Goal: Task Accomplishment & Management: Manage account settings

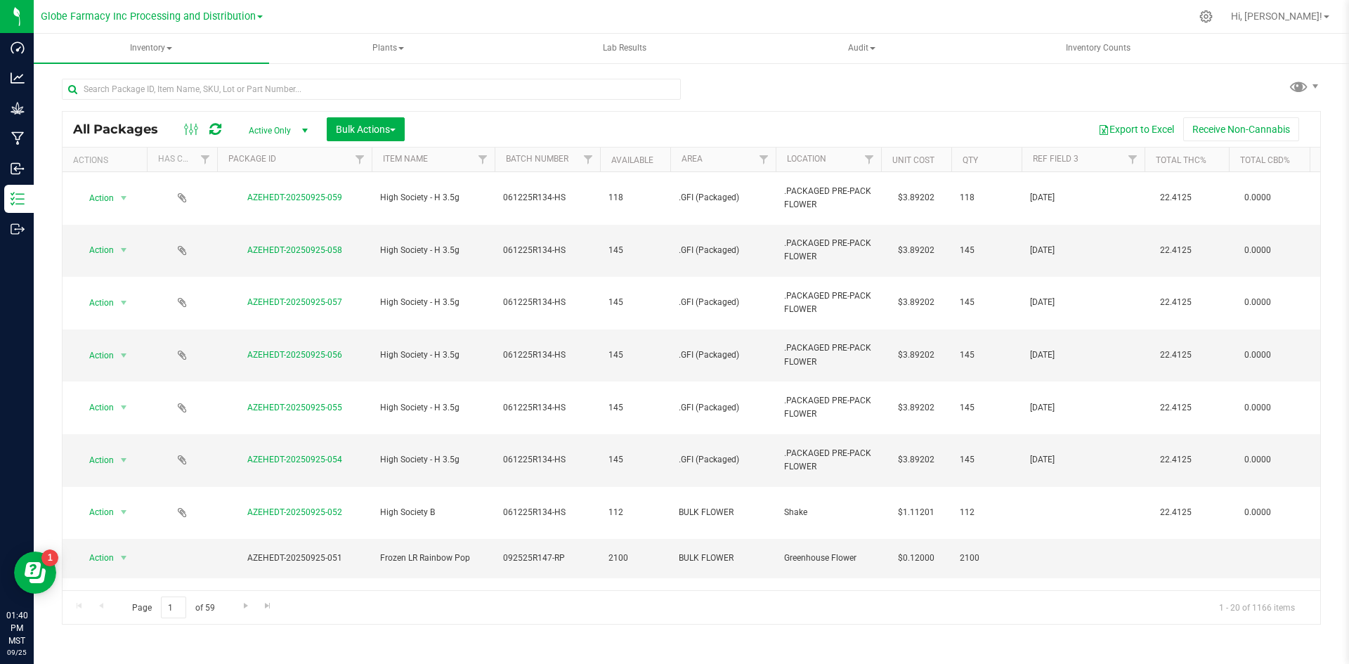
click at [220, 126] on icon at bounding box center [215, 129] width 12 height 14
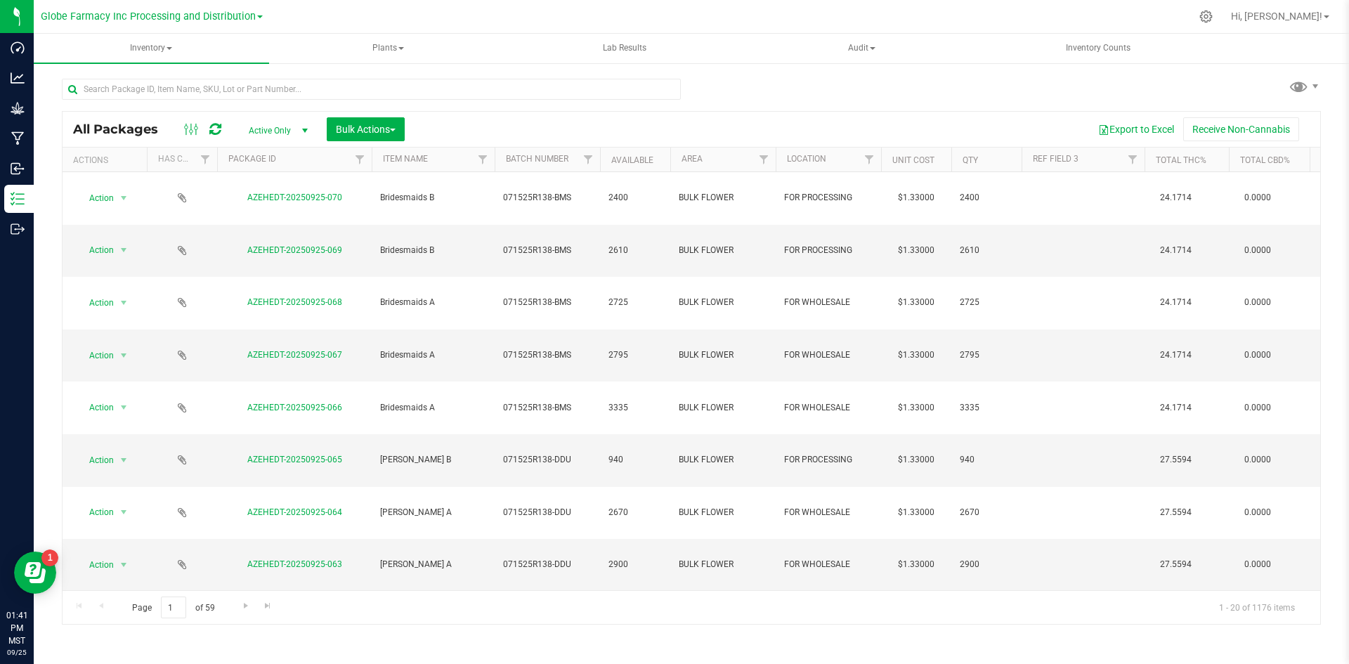
click at [96, 653] on span "Action" at bounding box center [96, 663] width 38 height 20
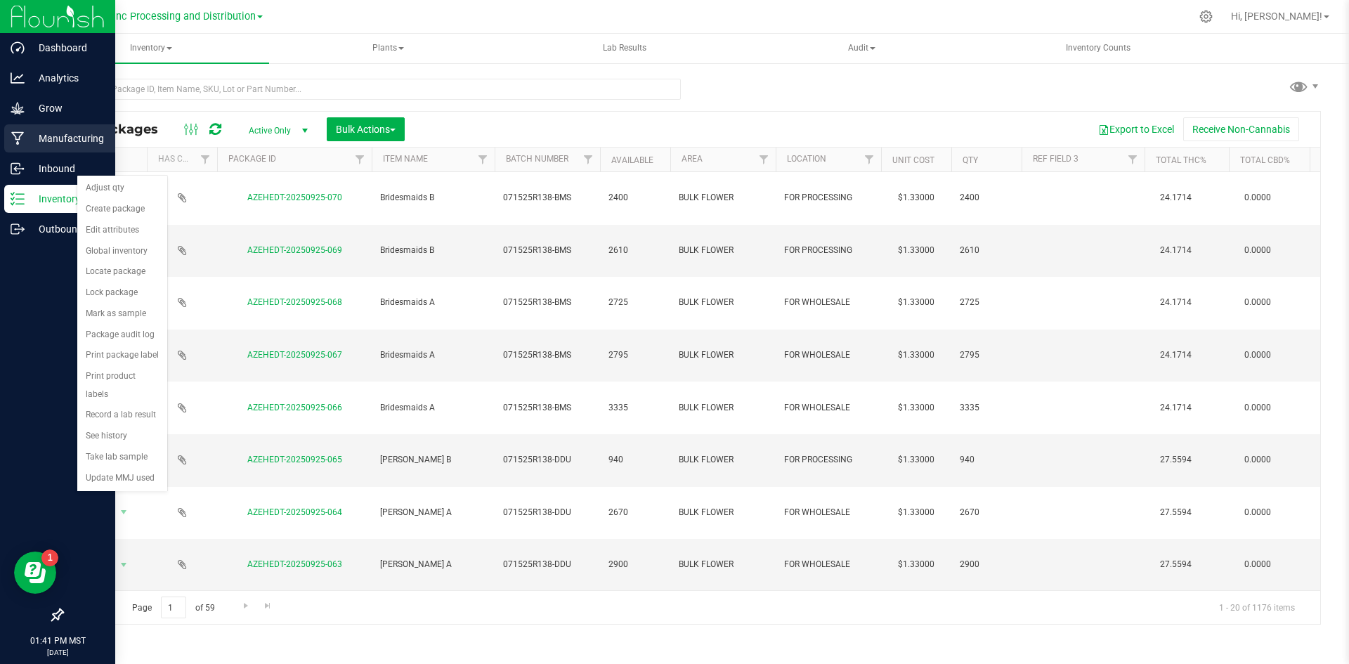
click at [30, 138] on p "Manufacturing" at bounding box center [67, 138] width 84 height 17
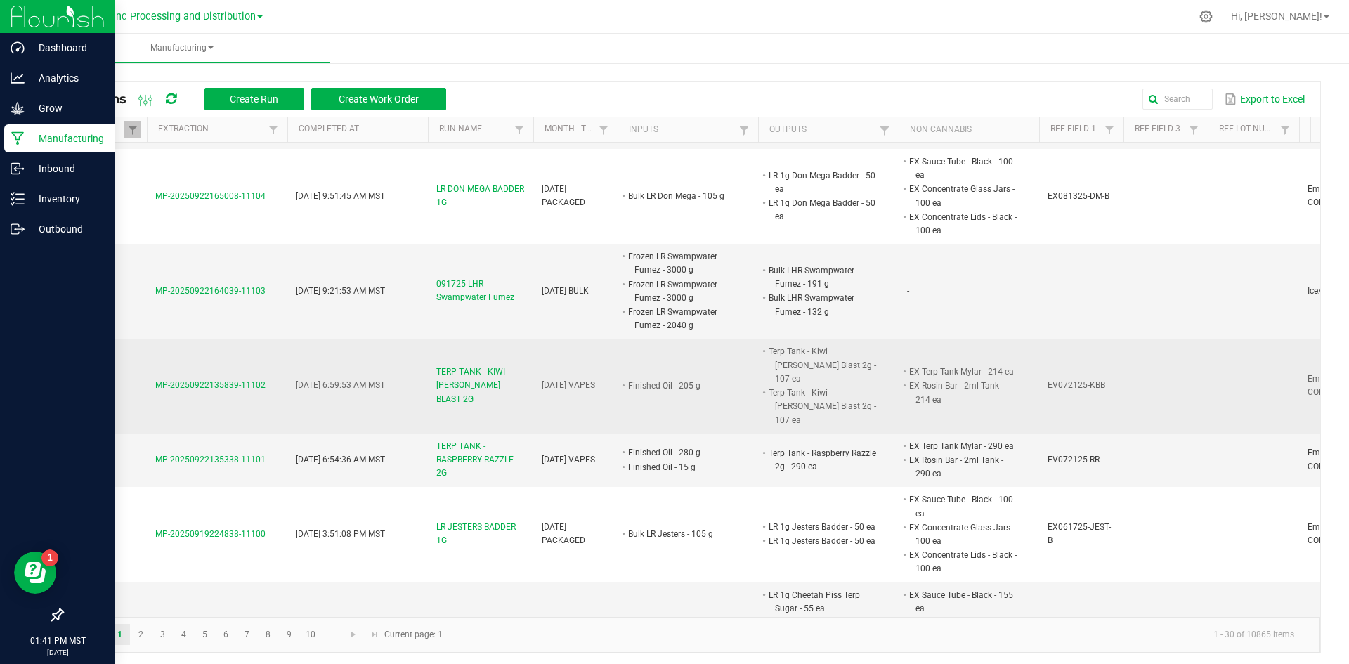
scroll to position [2089, 0]
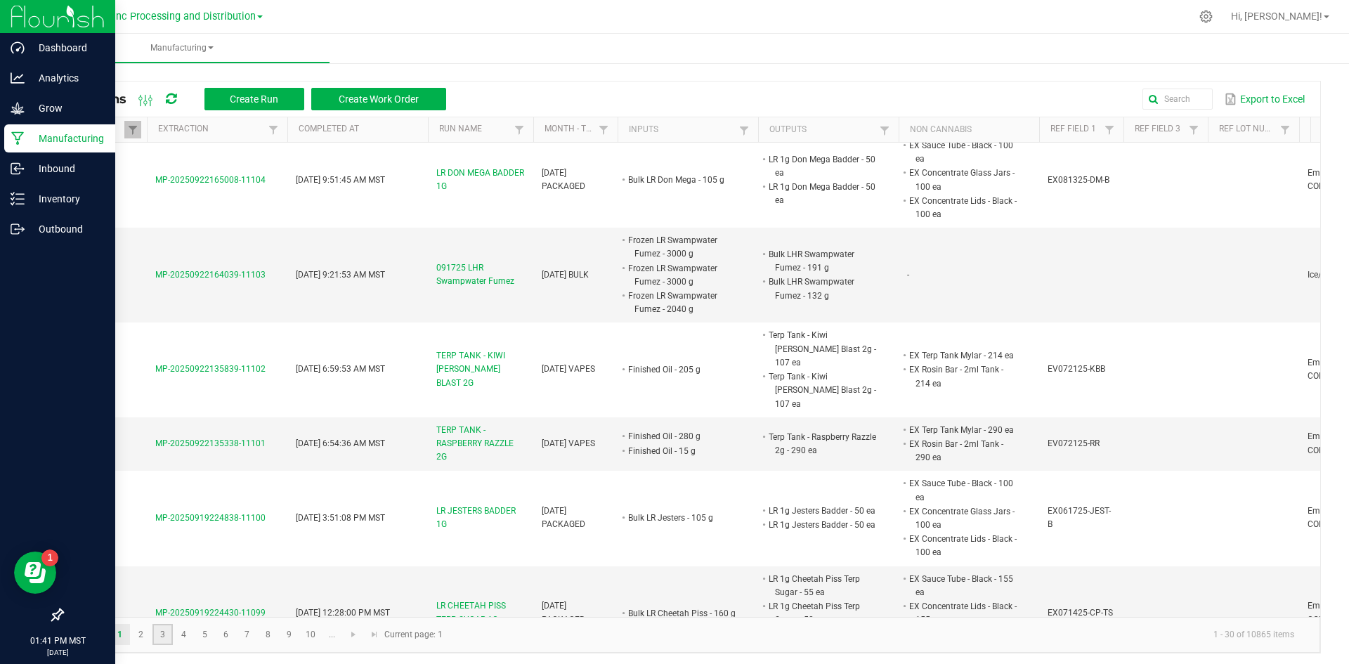
click at [158, 633] on link "3" at bounding box center [162, 634] width 20 height 21
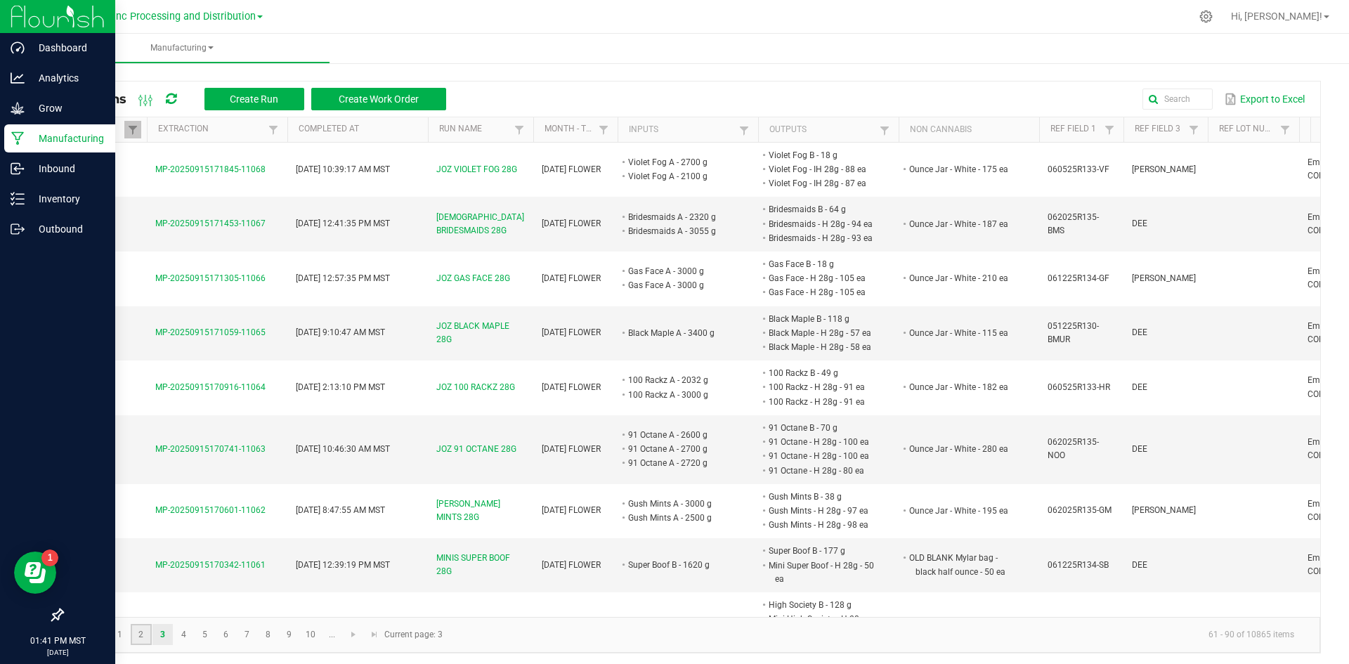
click at [140, 636] on link "2" at bounding box center [141, 634] width 20 height 21
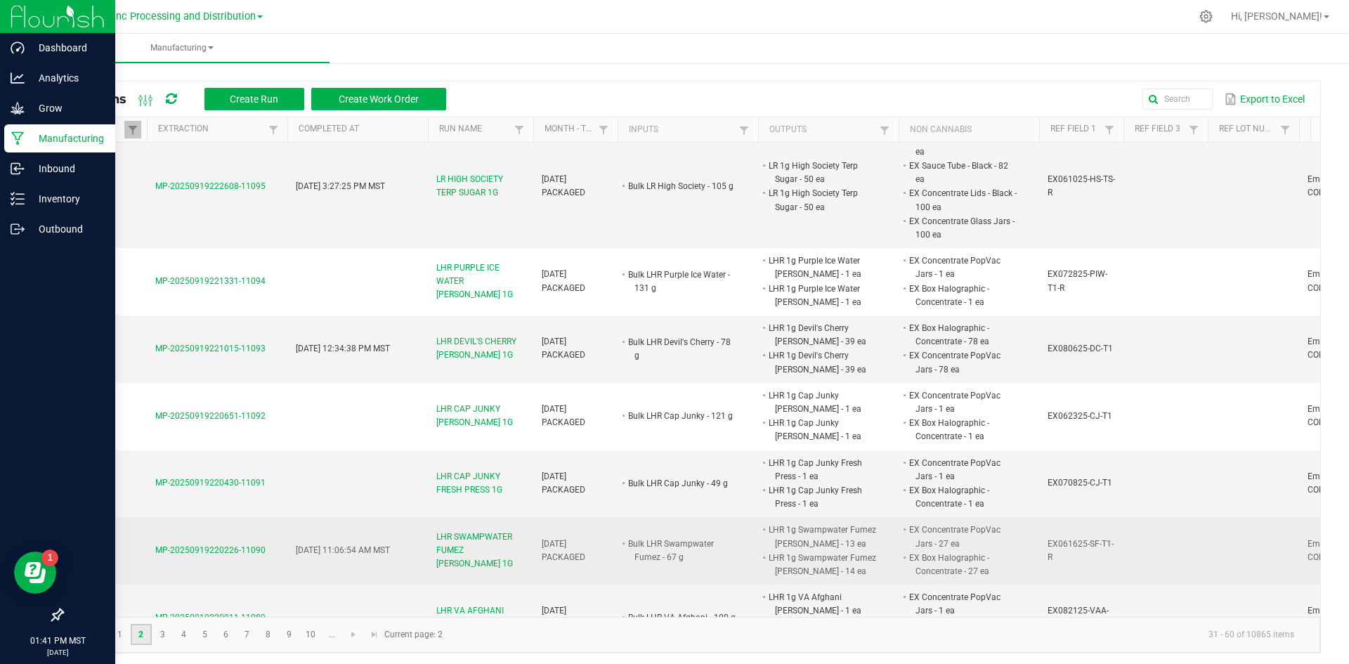
scroll to position [281, 0]
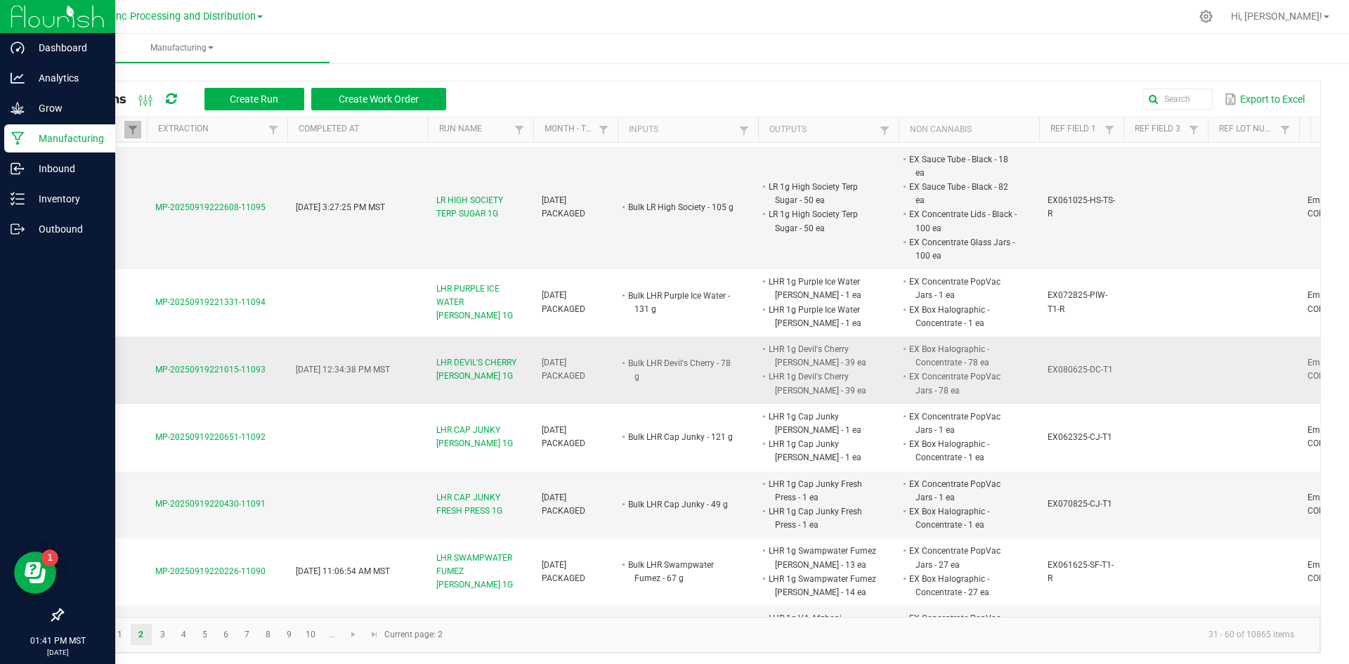
drag, startPoint x: 147, startPoint y: 368, endPoint x: 269, endPoint y: 376, distance: 122.5
click at [269, 376] on td "MP-20250919221015-11093" at bounding box center [217, 370] width 141 height 67
copy span "MP-20250919221015-11093"
click at [16, 195] on icon at bounding box center [18, 199] width 14 height 14
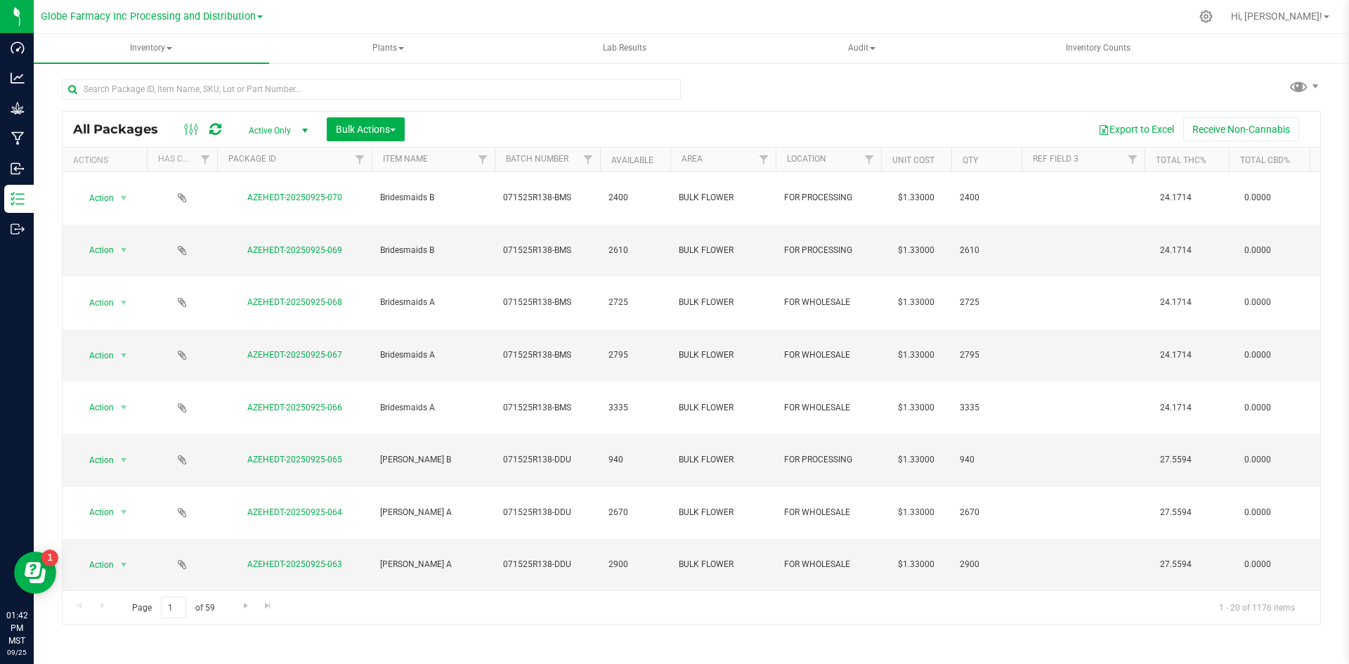
click at [108, 653] on span "Action" at bounding box center [96, 663] width 38 height 20
click at [123, 188] on li "Adjust qty" at bounding box center [122, 188] width 90 height 21
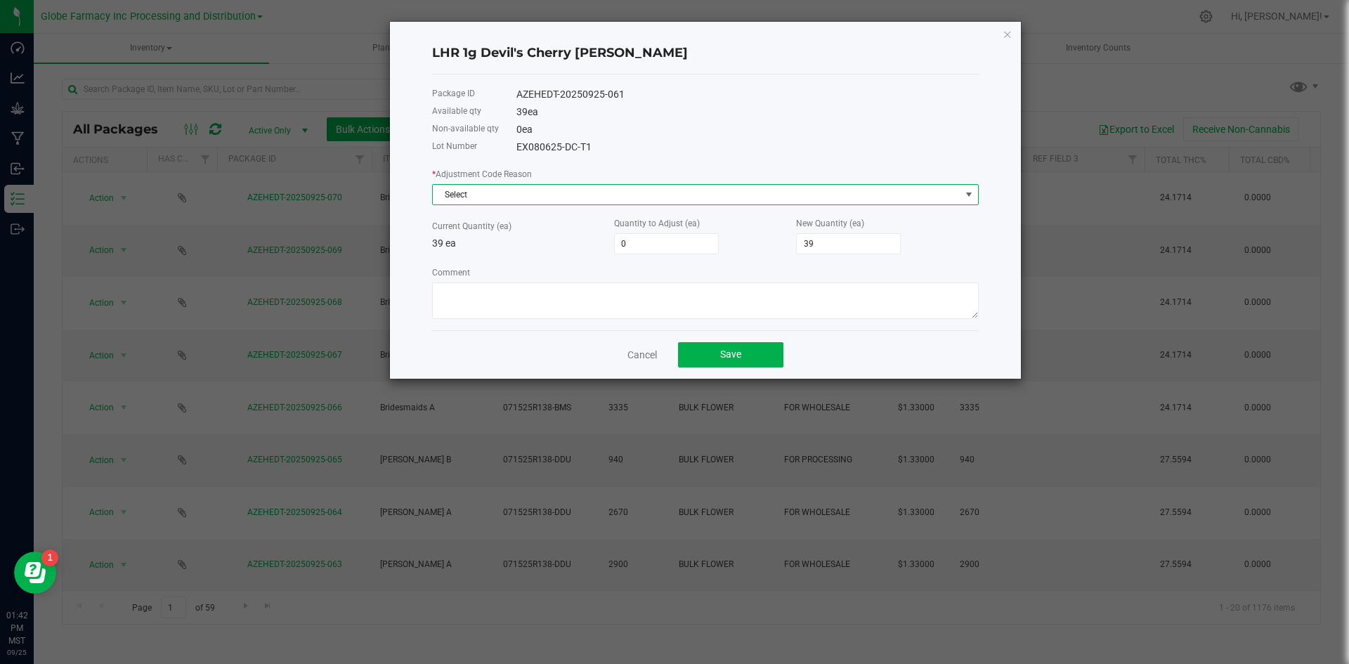
click at [767, 202] on span "Select" at bounding box center [697, 195] width 528 height 20
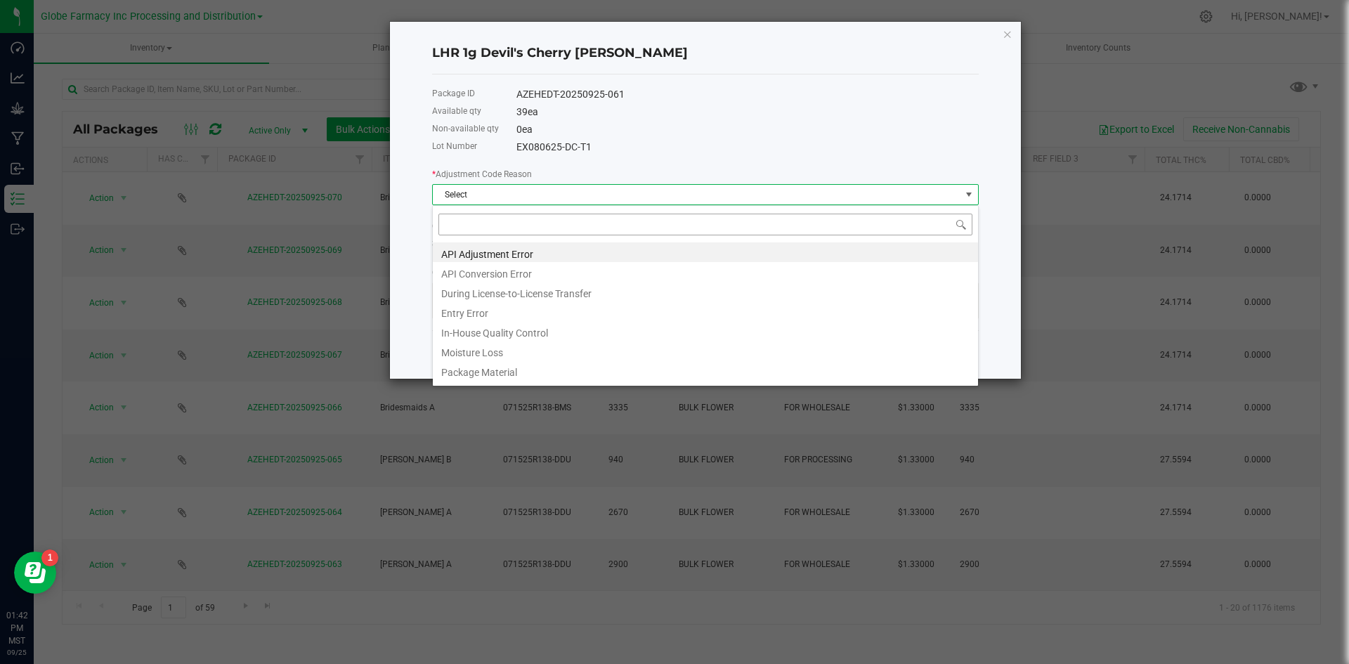
scroll to position [21, 547]
click at [474, 314] on li "Entry Error" at bounding box center [705, 311] width 545 height 20
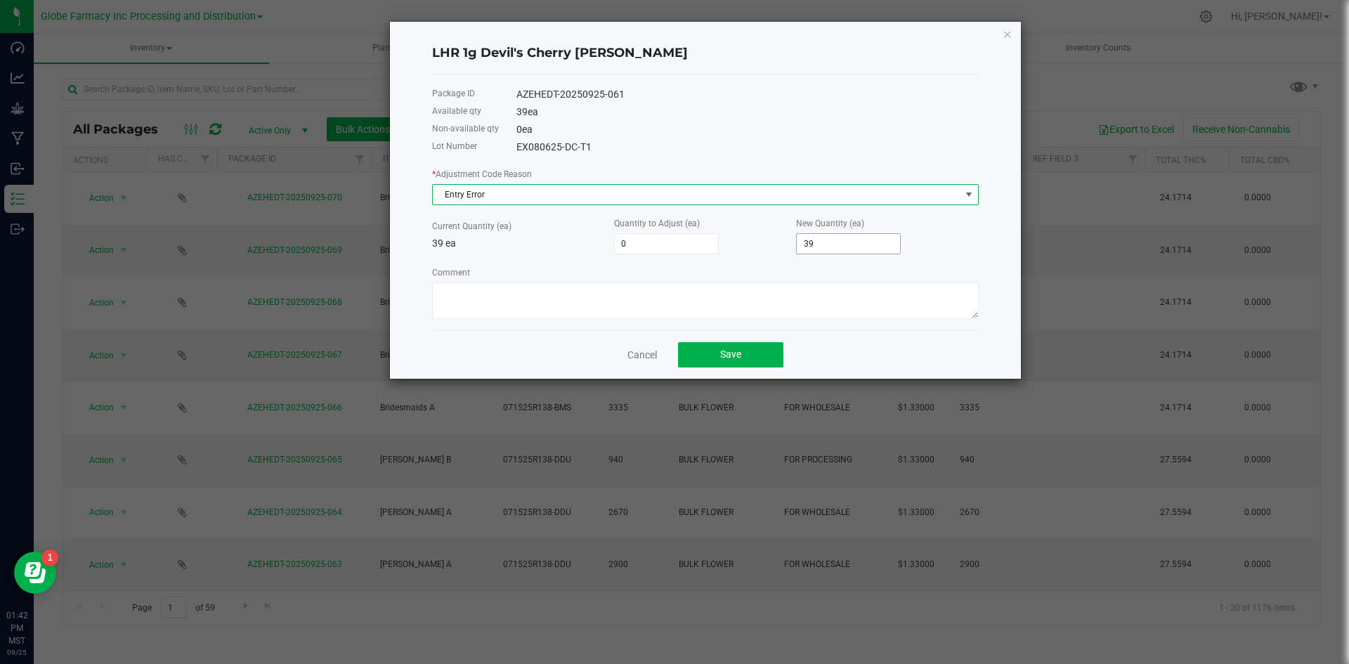
click at [818, 244] on input "39" at bounding box center [848, 244] width 103 height 20
type input "-35"
type input "4"
type input "1"
type input "40"
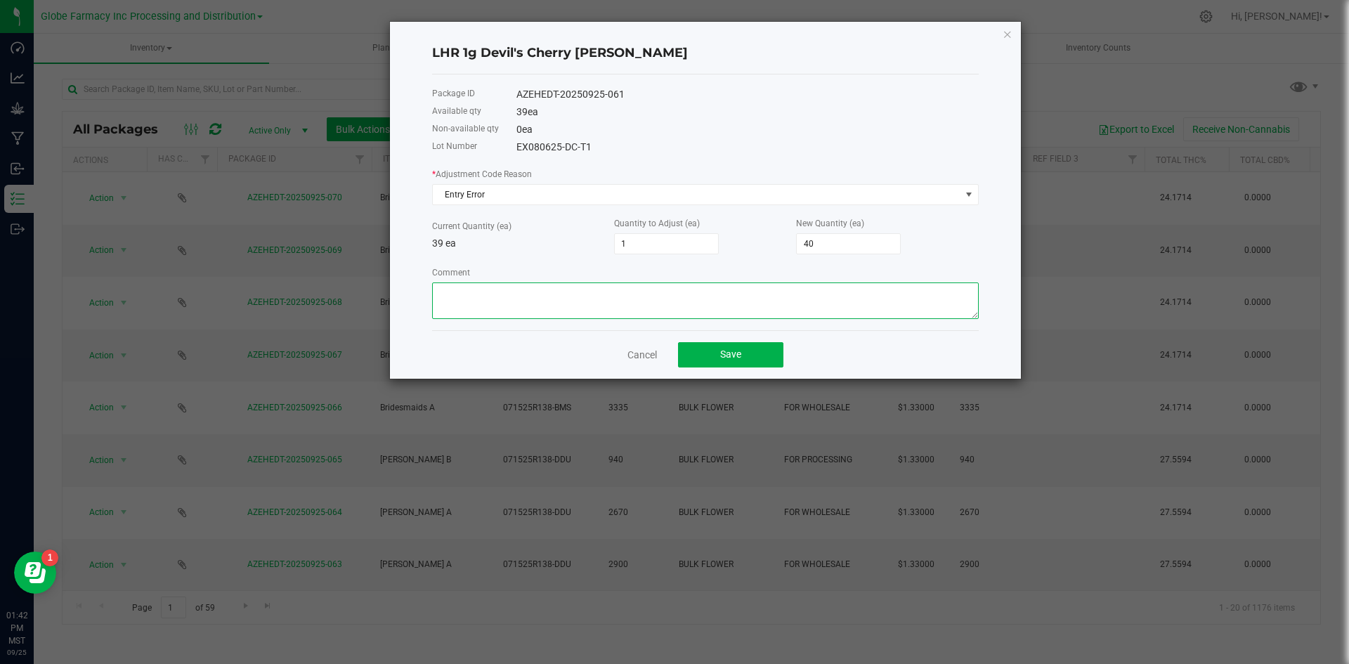
click at [554, 294] on textarea "Comment" at bounding box center [705, 300] width 547 height 37
paste textarea "MP-20250919221015-11093"
type textarea "MP-20250919221015-11093 MISCOUNTED - SS"
click at [728, 347] on button "Save" at bounding box center [730, 354] width 105 height 25
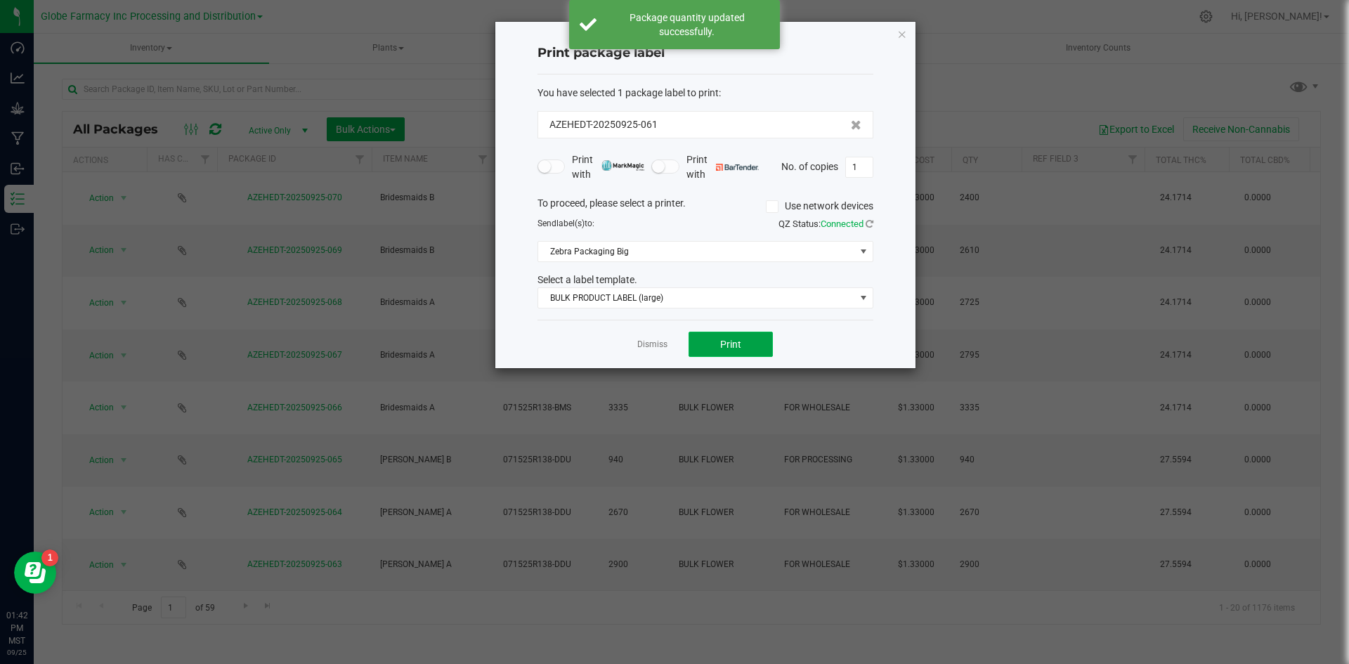
click at [731, 346] on span "Print" at bounding box center [730, 344] width 21 height 11
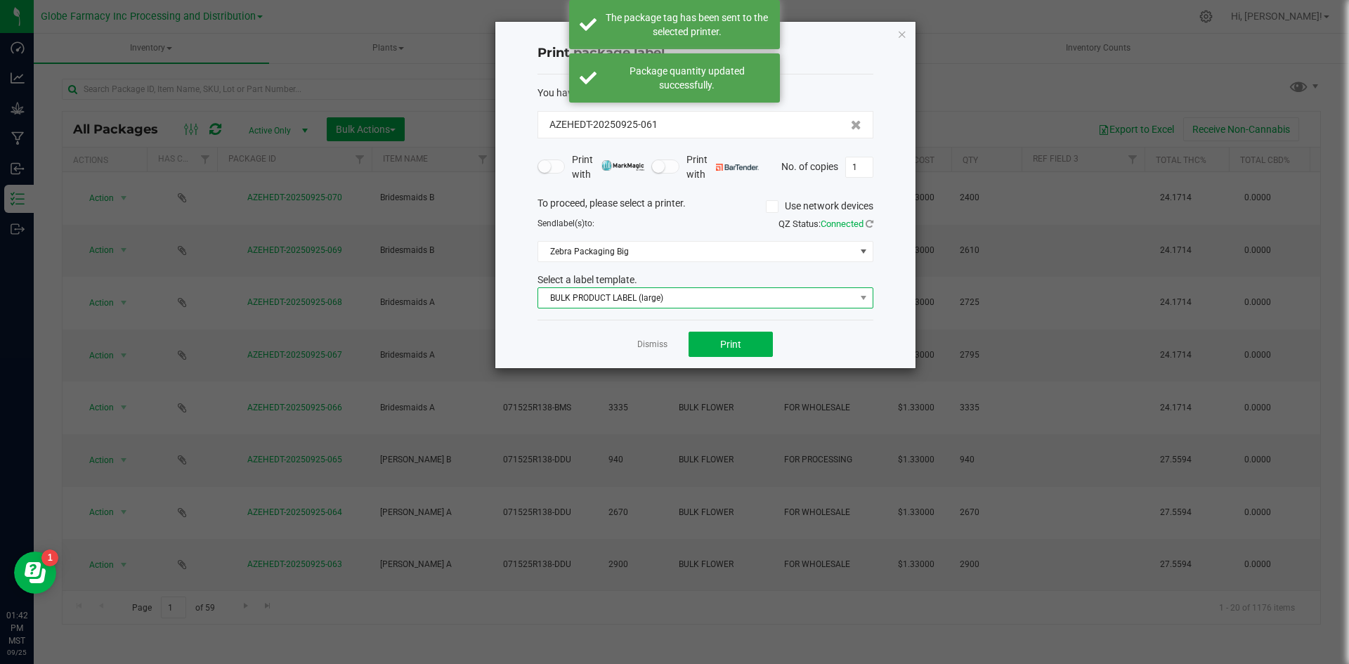
click at [663, 306] on span "BULK PRODUCT LABEL (large)" at bounding box center [696, 298] width 317 height 20
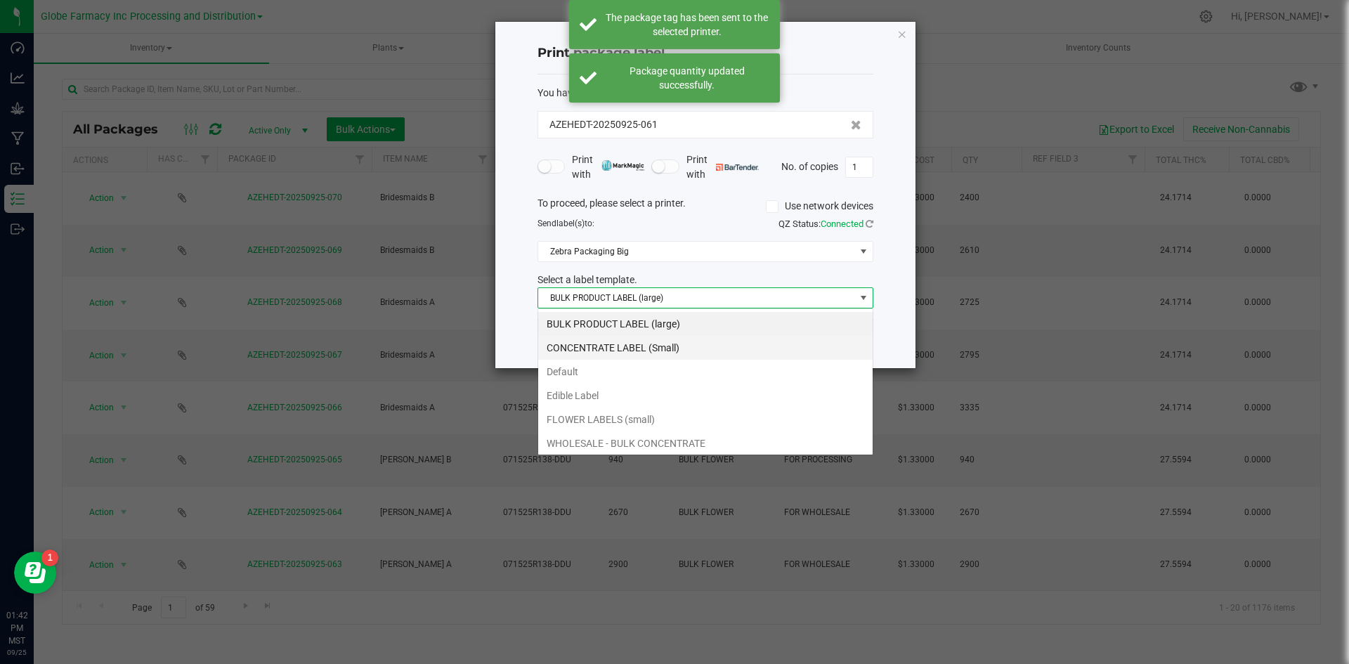
scroll to position [21, 336]
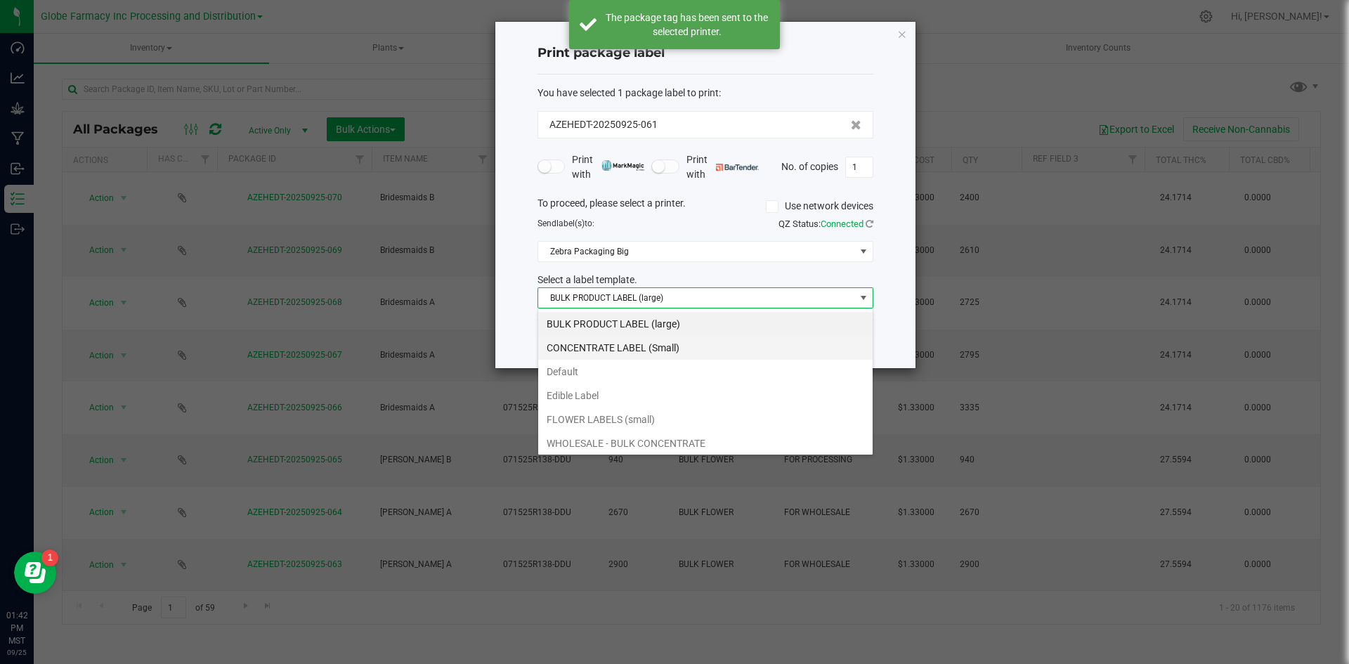
click at [658, 348] on li "CONCENTRATE LABEL (Small)" at bounding box center [705, 348] width 334 height 24
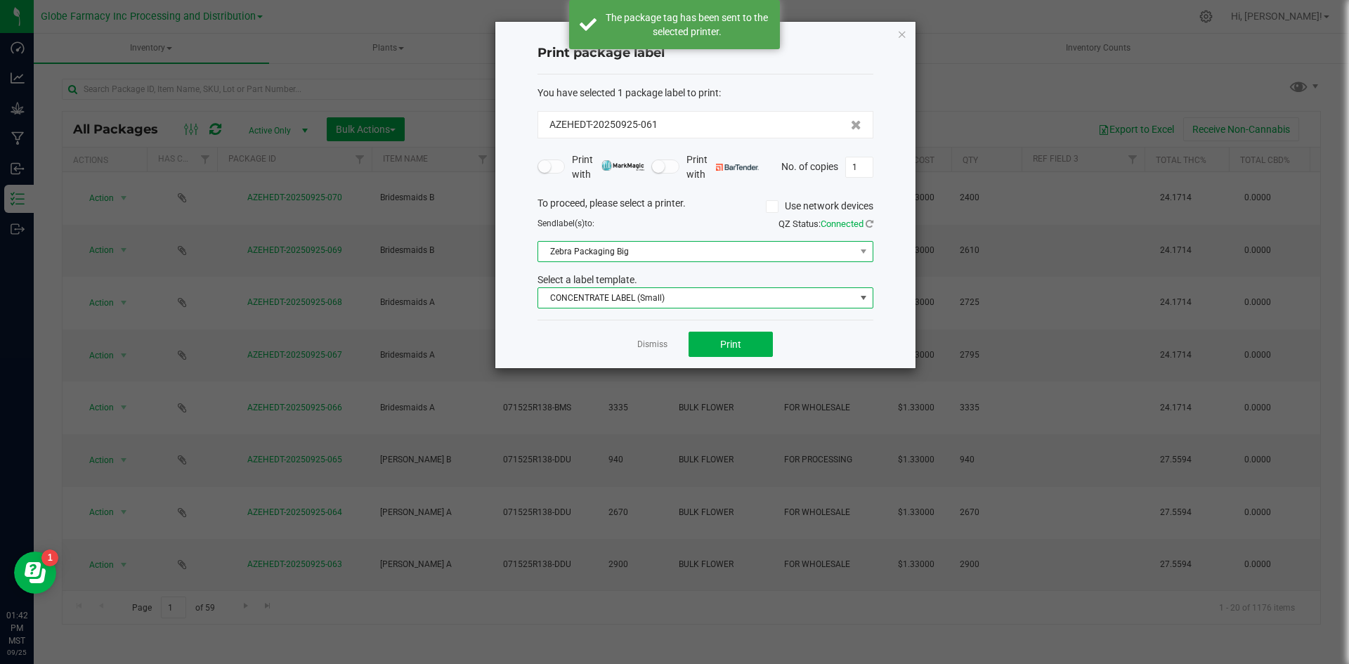
click at [658, 254] on span "Zebra Packaging Big" at bounding box center [696, 252] width 317 height 20
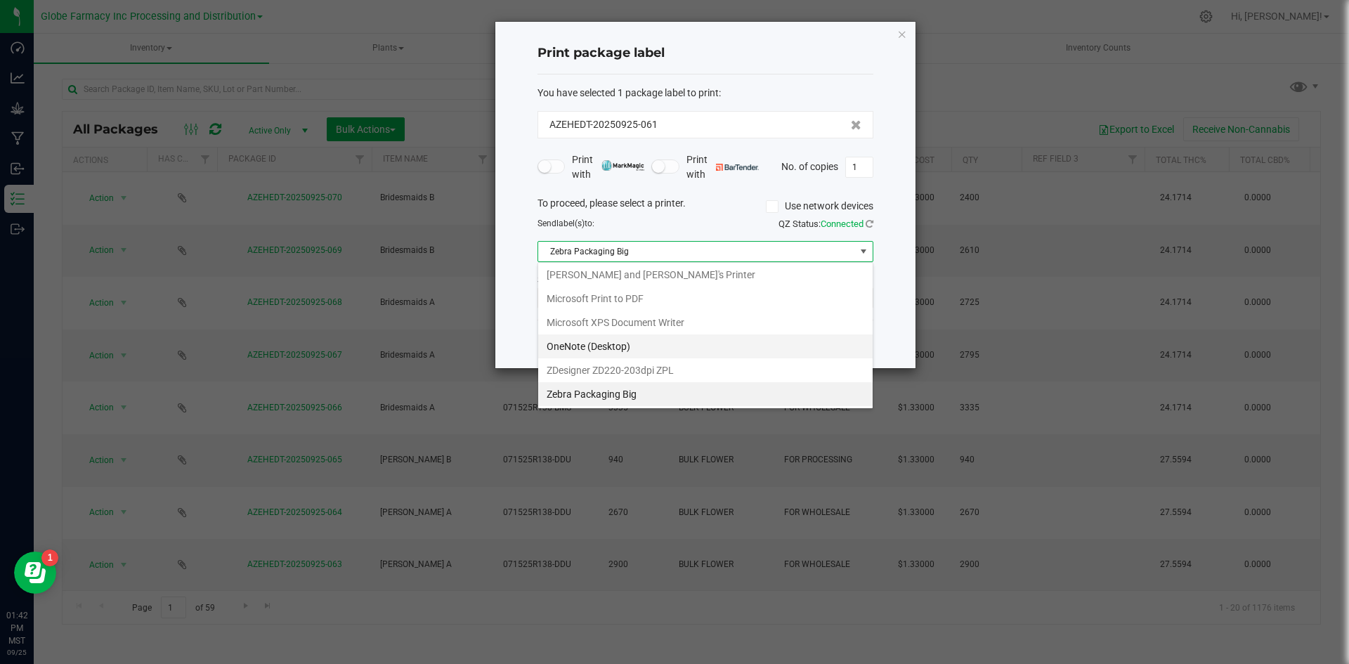
scroll to position [169, 0]
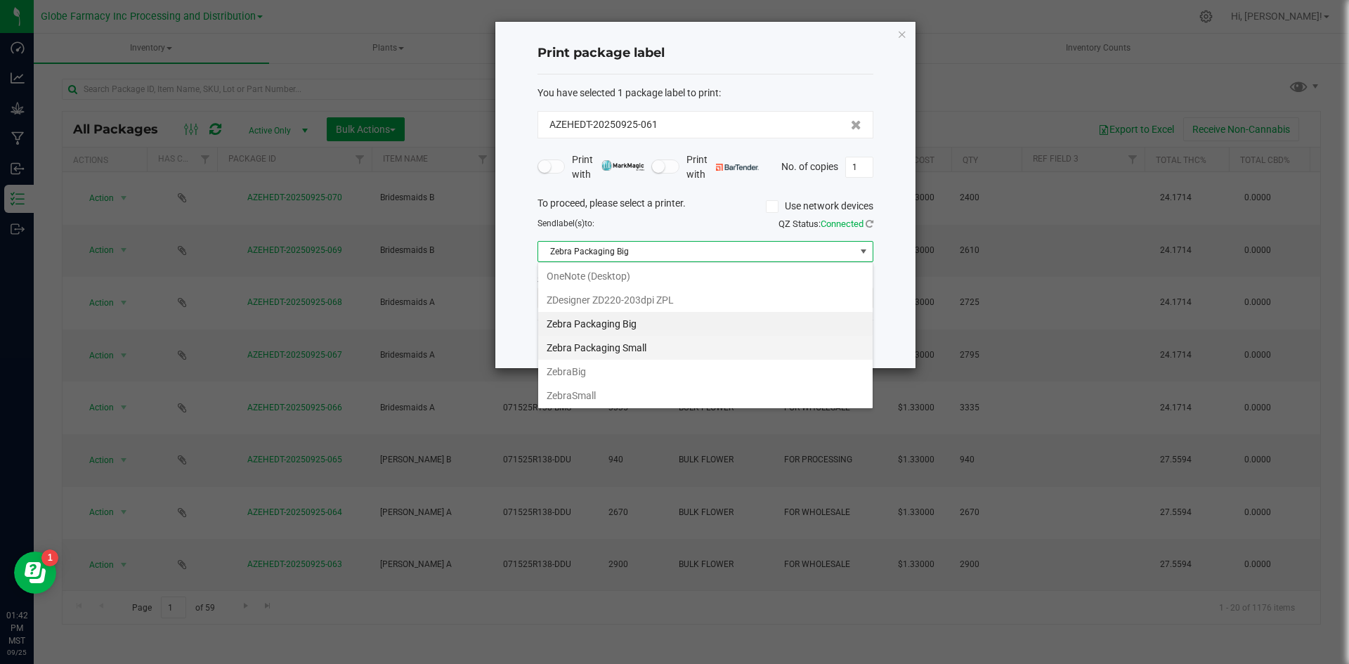
click at [642, 348] on Small "Zebra Packaging Small" at bounding box center [705, 348] width 334 height 24
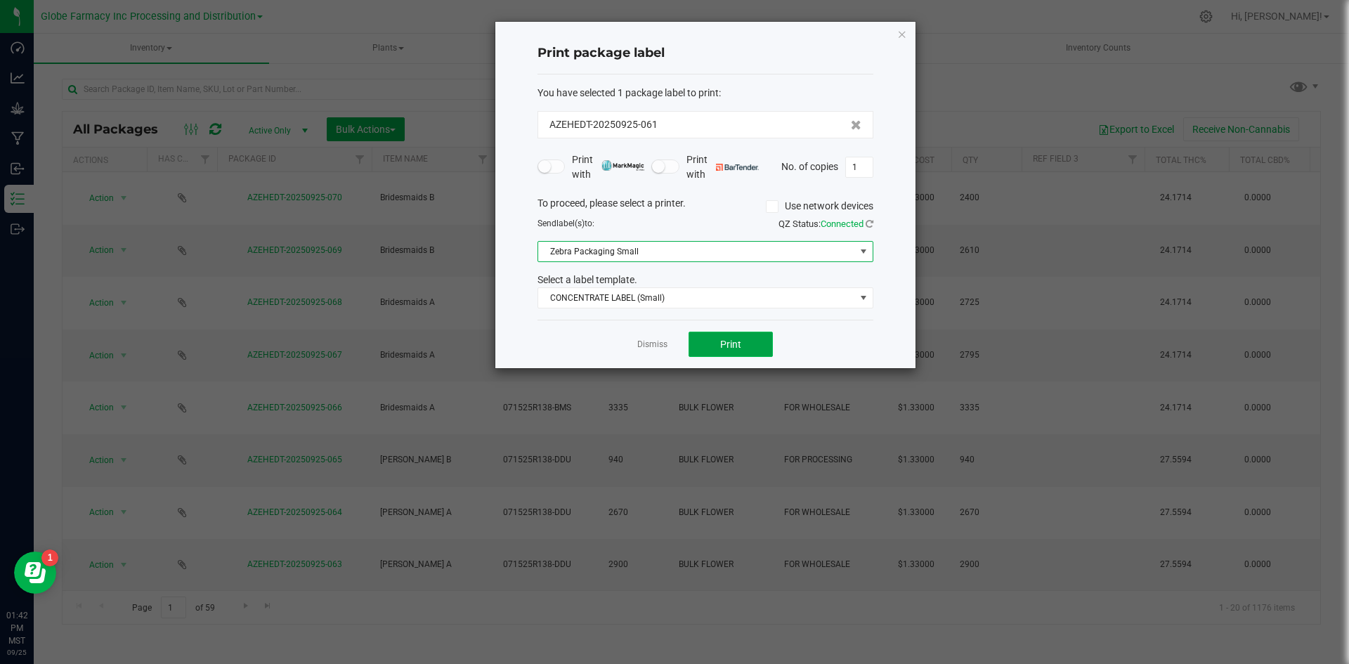
click at [736, 332] on button "Print" at bounding box center [731, 344] width 84 height 25
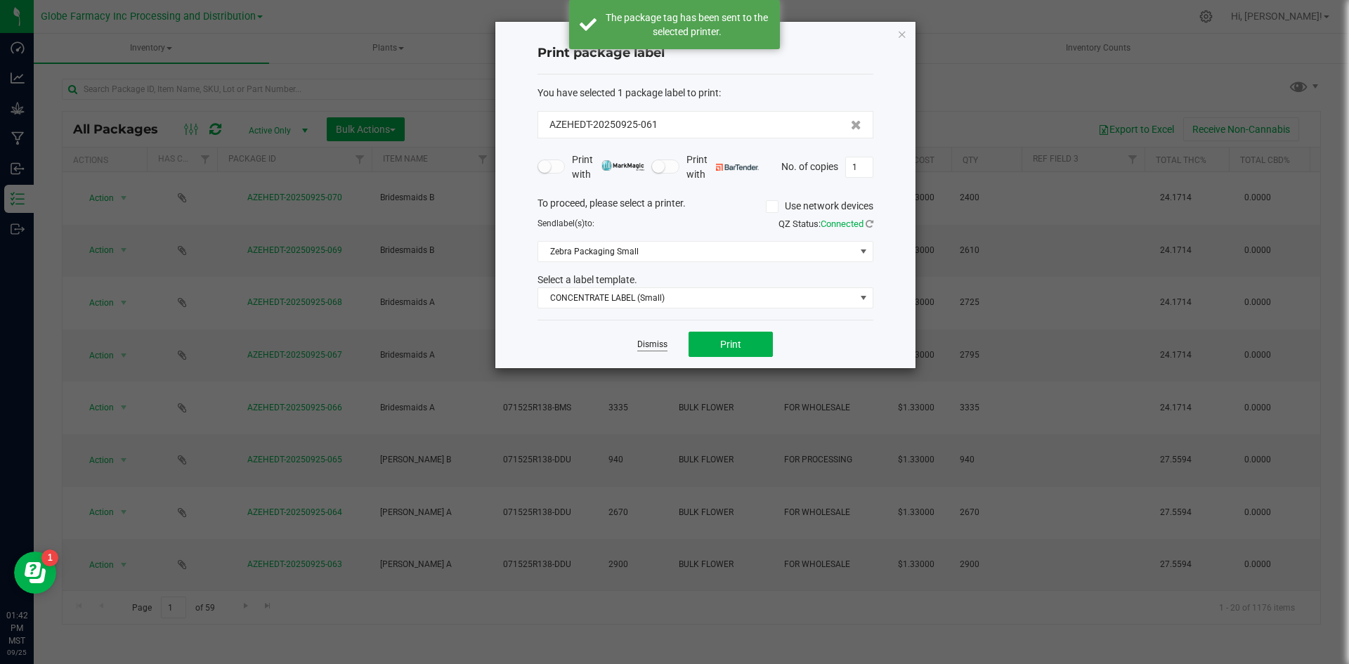
click at [643, 344] on link "Dismiss" at bounding box center [652, 345] width 30 height 12
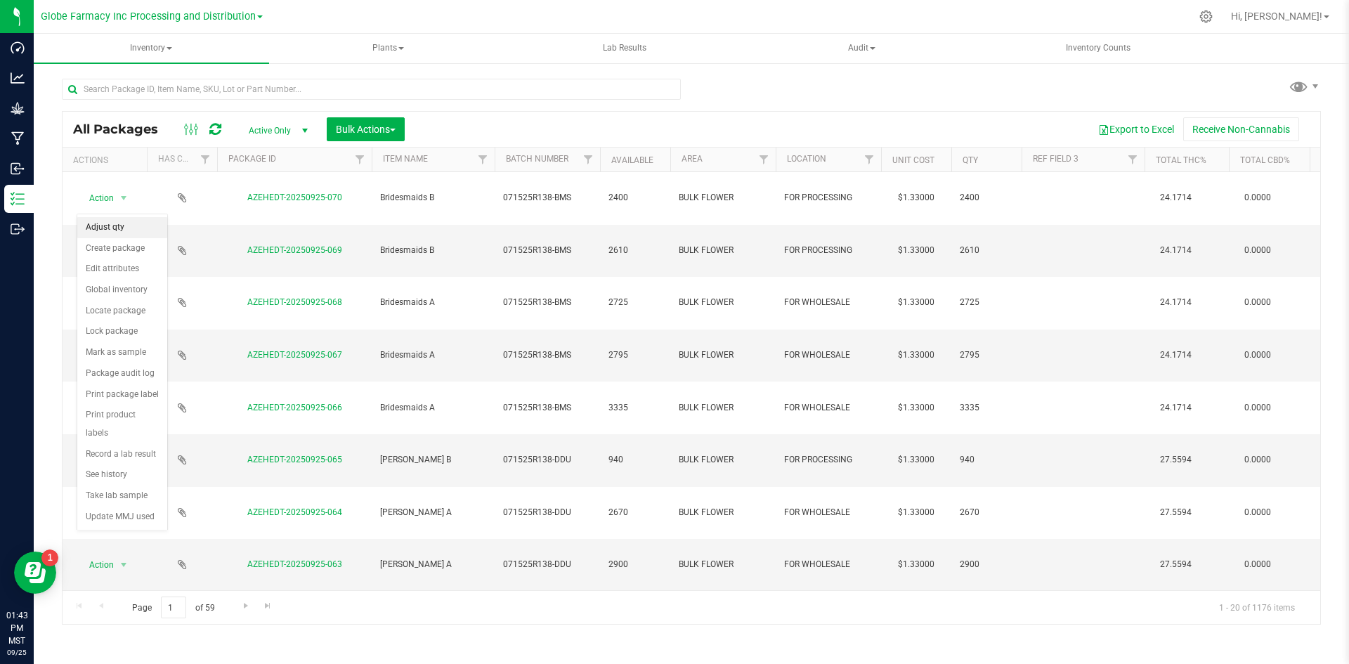
click at [112, 229] on li "Adjust qty" at bounding box center [122, 227] width 90 height 21
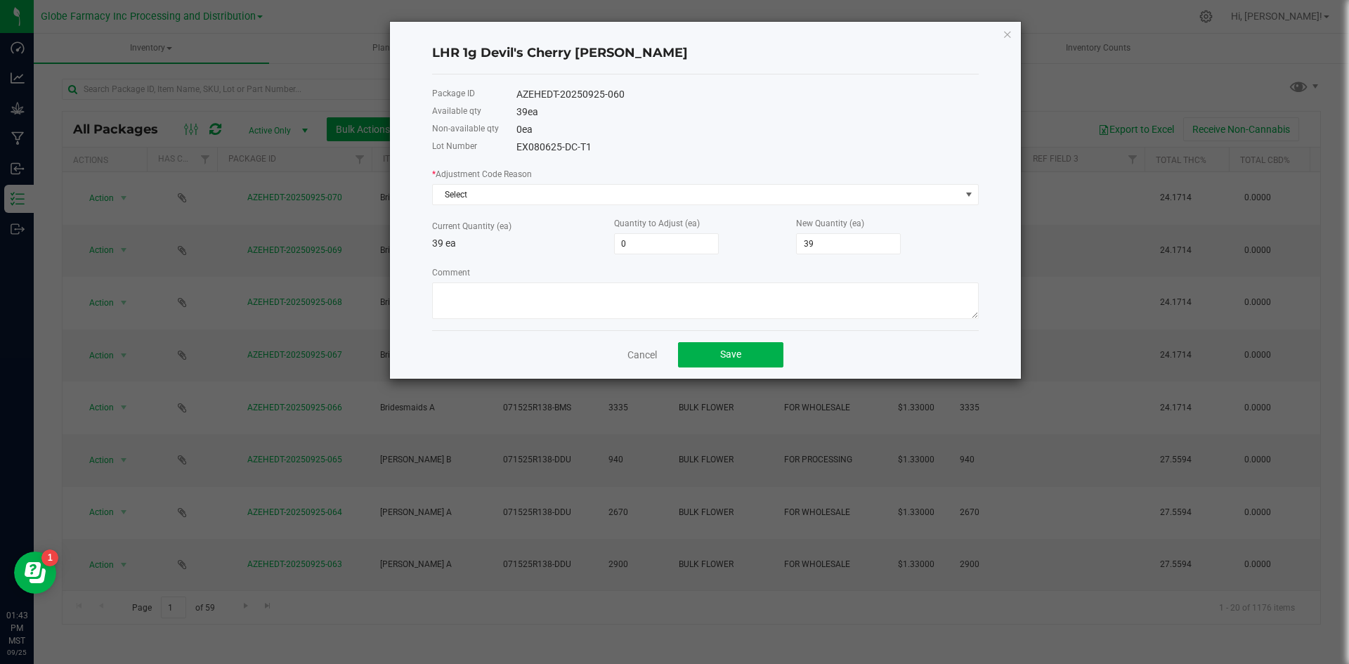
click at [494, 205] on div "* Adjustment Code Reason Select Current Quantity (ea) 39 ea Quantity to Adjust …" at bounding box center [705, 243] width 547 height 152
click at [494, 204] on span "Select" at bounding box center [697, 195] width 528 height 20
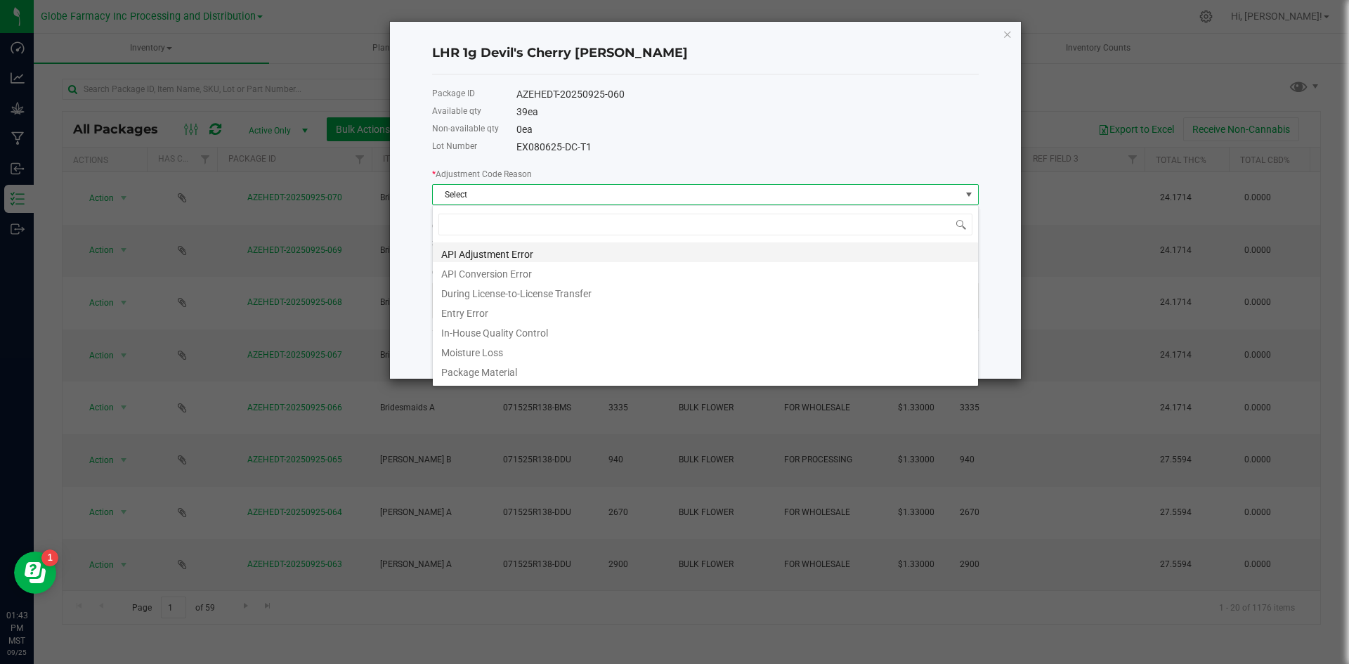
scroll to position [21, 547]
click at [482, 309] on li "Entry Error" at bounding box center [705, 311] width 545 height 20
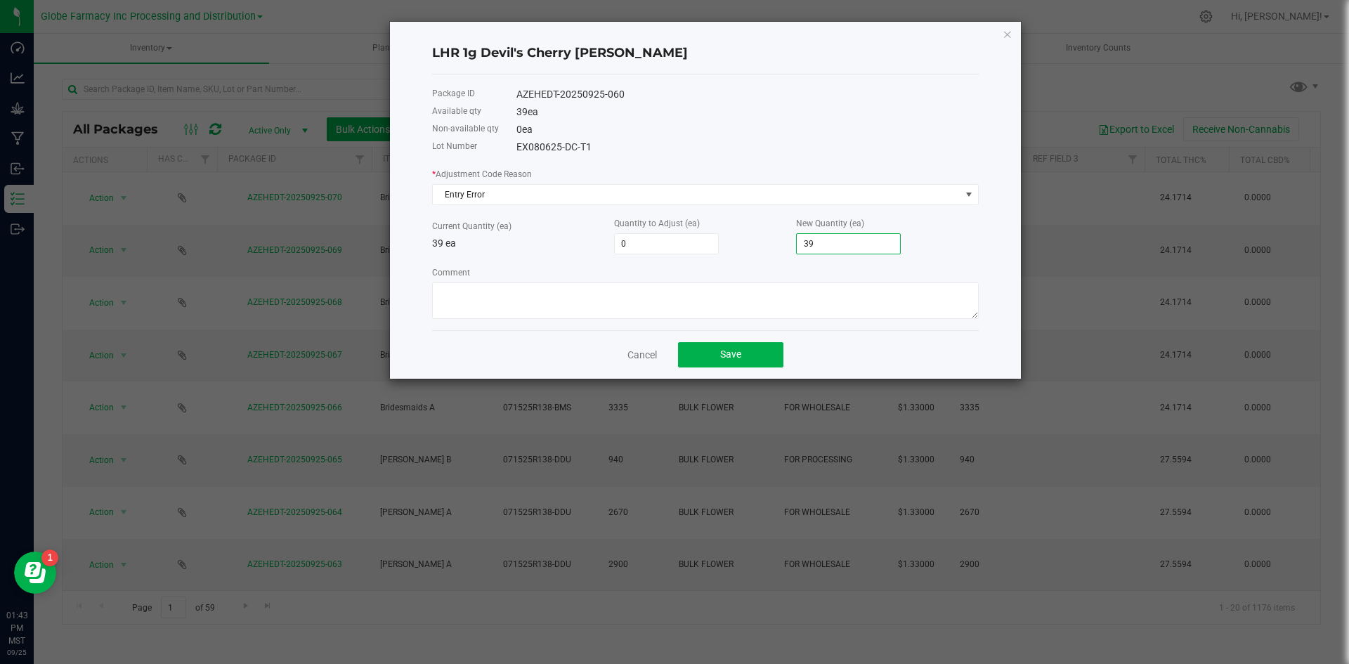
click at [847, 238] on input "39" at bounding box center [848, 244] width 103 height 20
type input "-35"
type input "4"
type input "1"
type input "40"
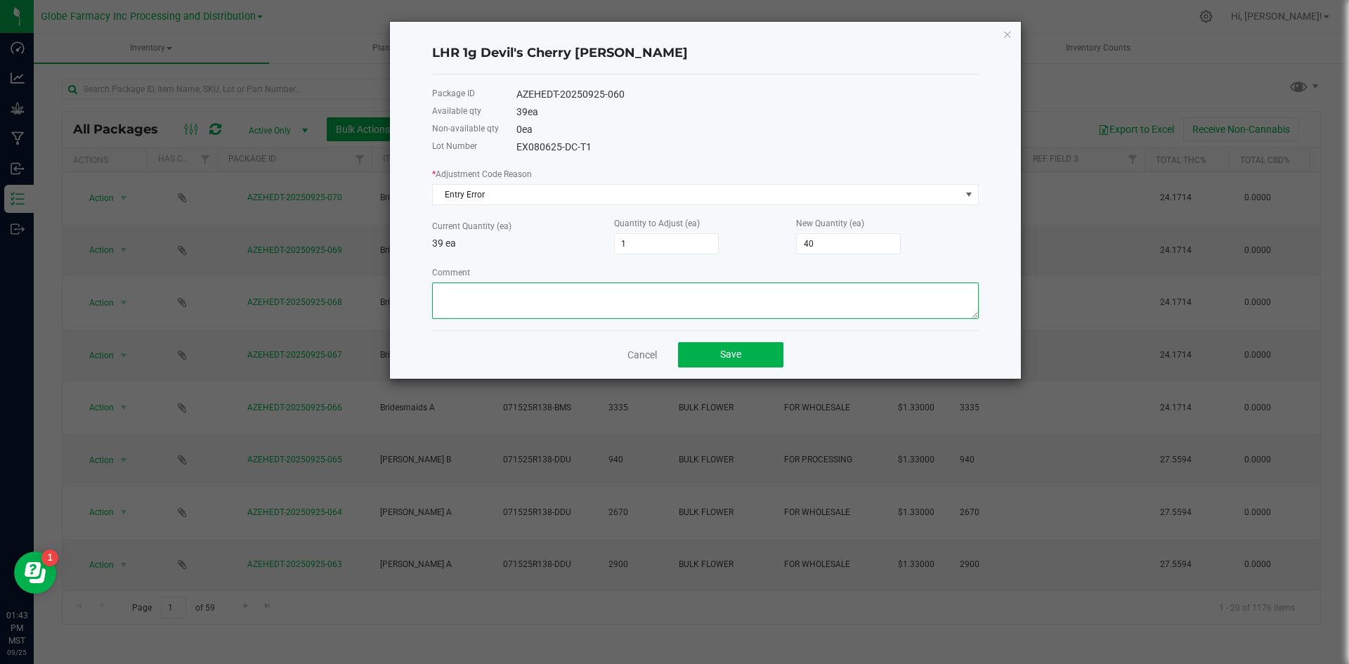
paste textarea "MP-20250919221015-11093"
type textarea "MP-20250919221015-11093 MISCOUNTED - SS"
click at [698, 360] on button "Save" at bounding box center [730, 354] width 105 height 25
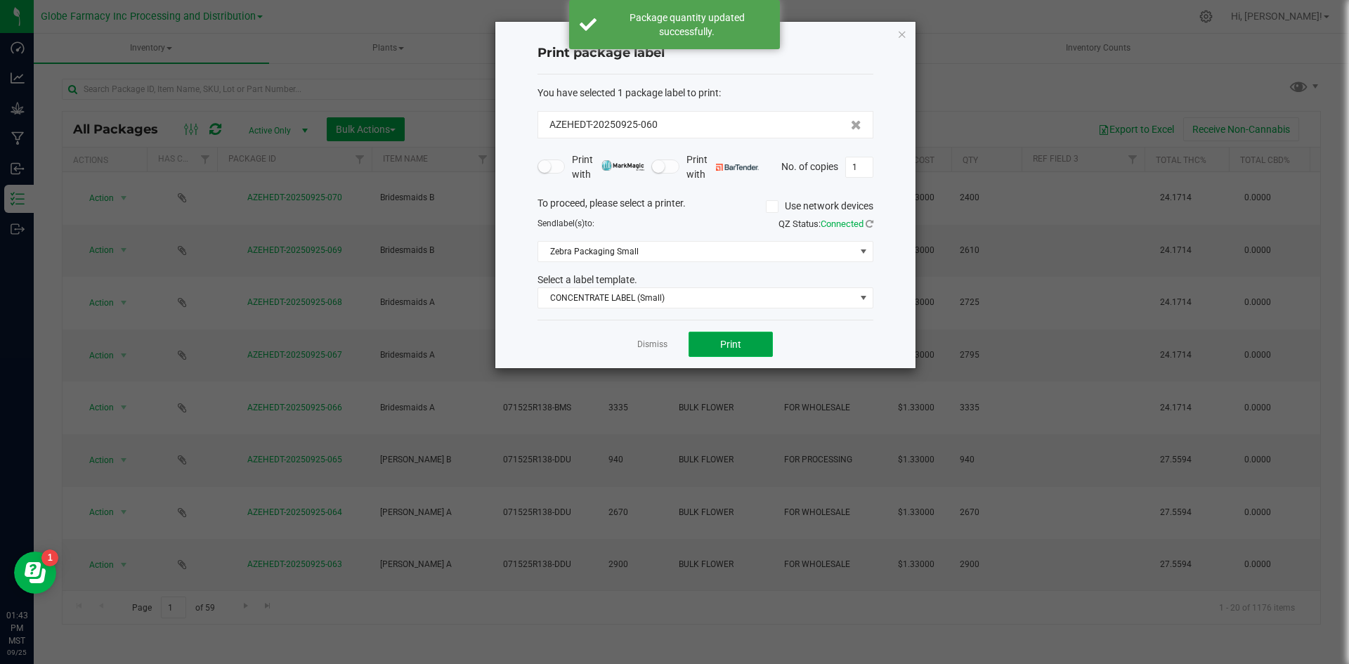
click at [723, 337] on button "Print" at bounding box center [731, 344] width 84 height 25
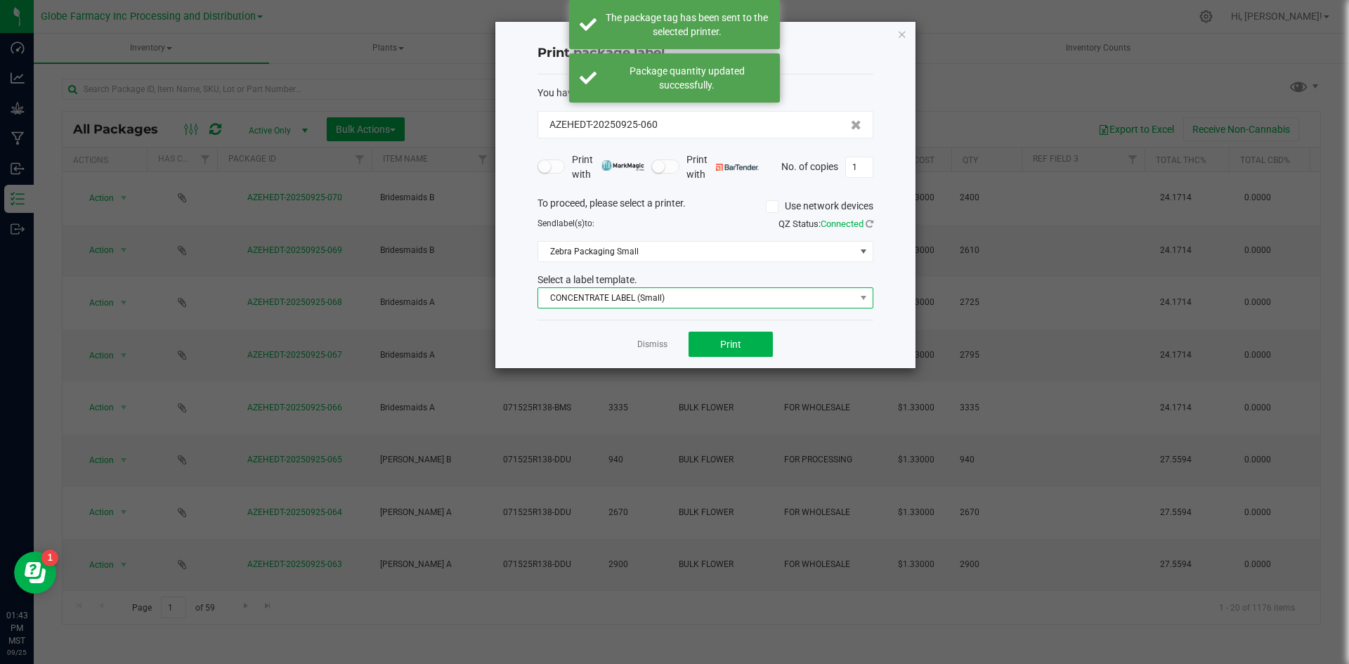
click at [663, 296] on span "CONCENTRATE LABEL (Small)" at bounding box center [696, 298] width 317 height 20
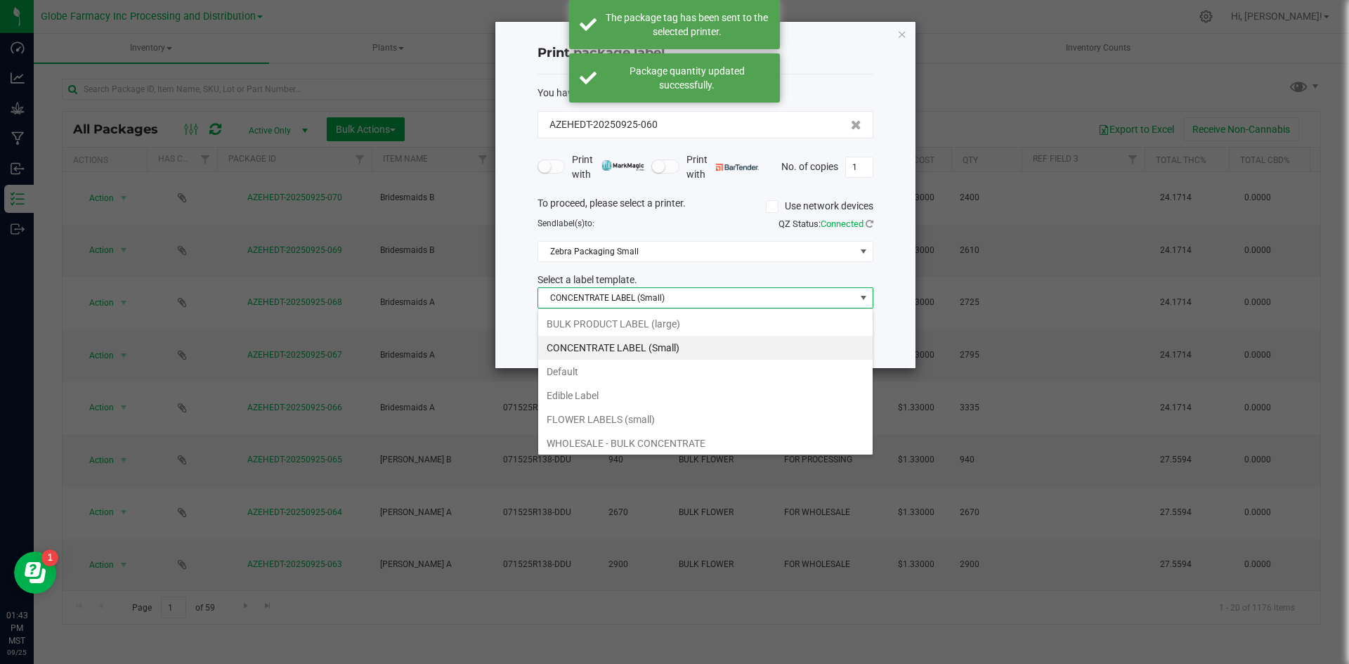
scroll to position [21, 336]
click at [632, 327] on li "BULK PRODUCT LABEL (large)" at bounding box center [705, 324] width 334 height 24
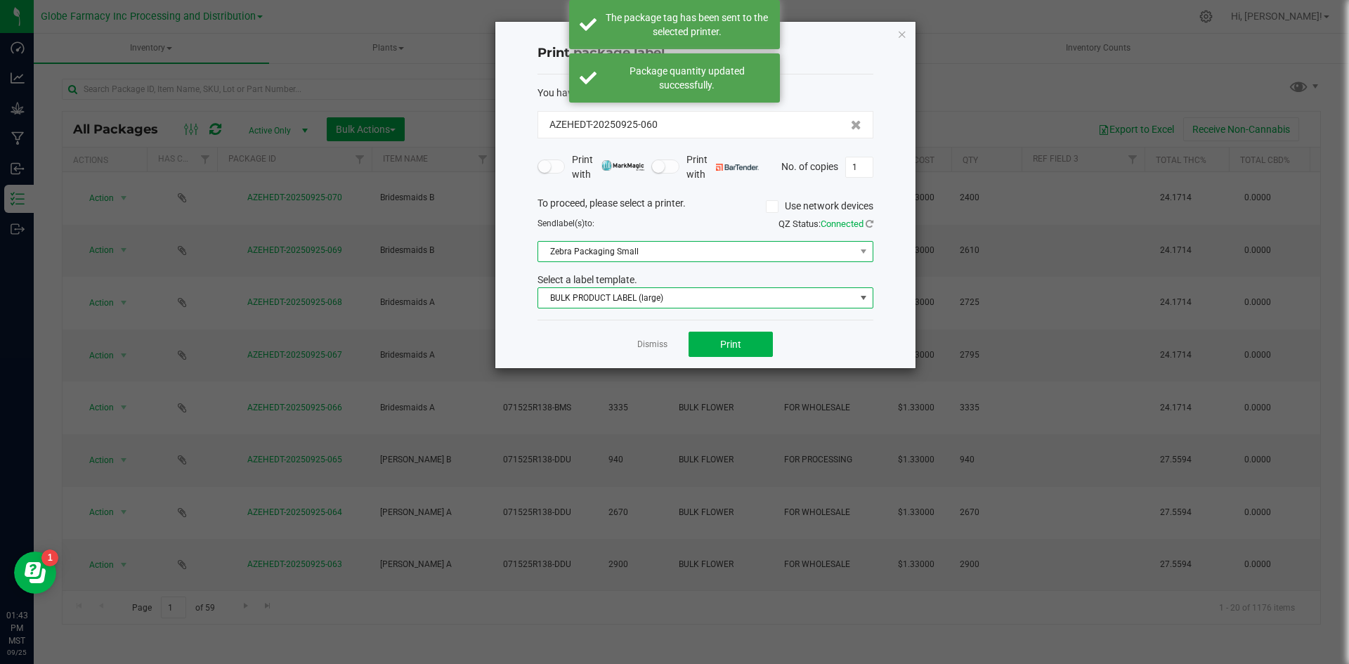
click at [648, 256] on span "Zebra Packaging Small" at bounding box center [696, 252] width 317 height 20
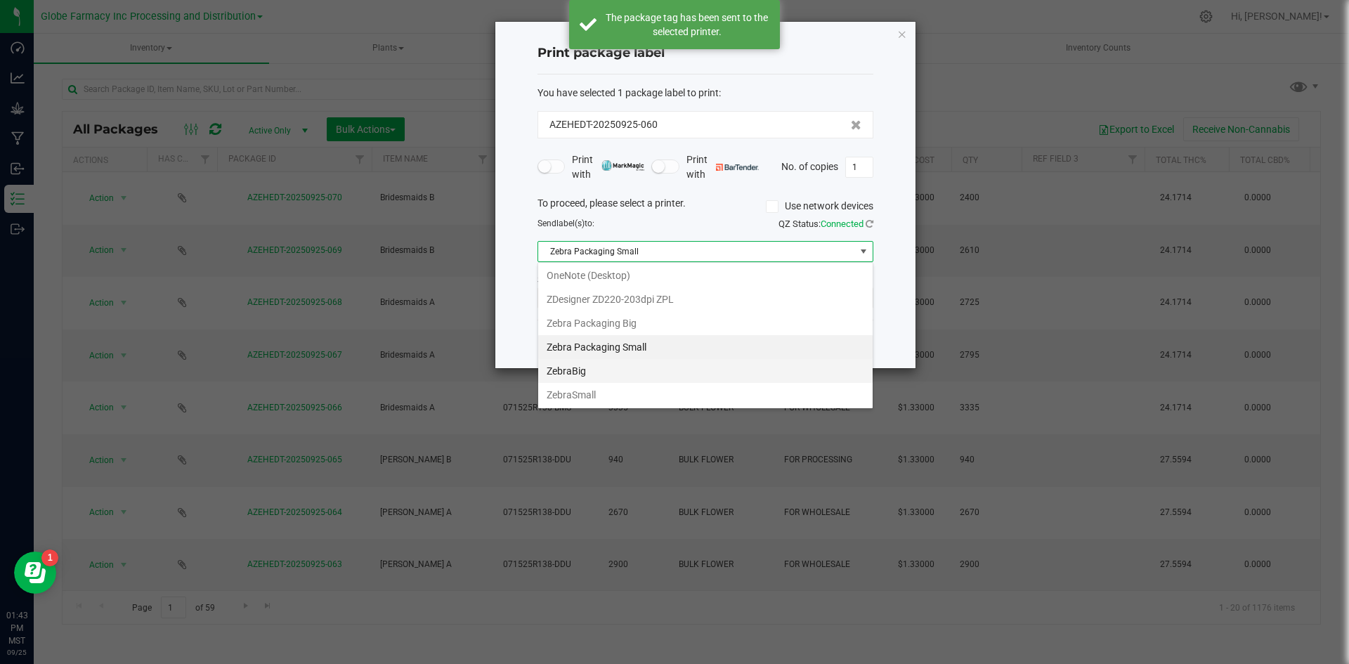
scroll to position [170, 0]
click at [625, 325] on Big "Zebra Packaging Big" at bounding box center [705, 323] width 334 height 24
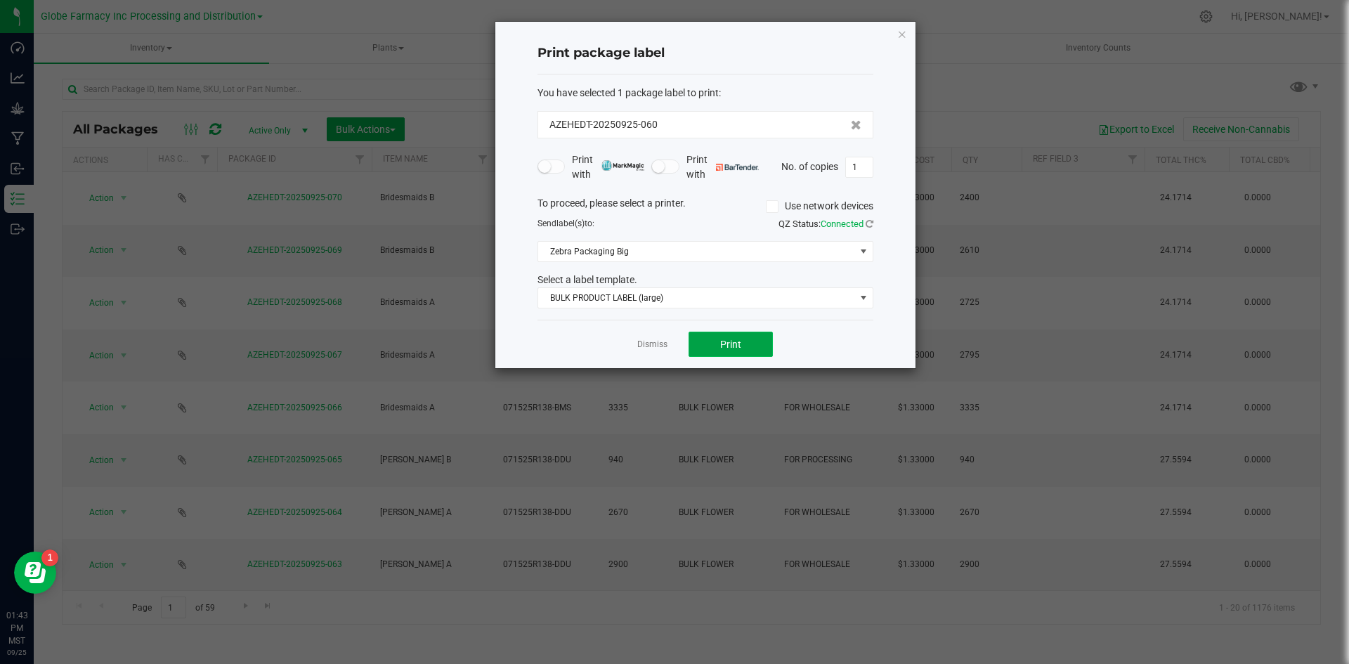
click at [720, 341] on span "Print" at bounding box center [730, 344] width 21 height 11
click at [662, 339] on link "Dismiss" at bounding box center [652, 345] width 30 height 12
